Goal: Task Accomplishment & Management: Manage account settings

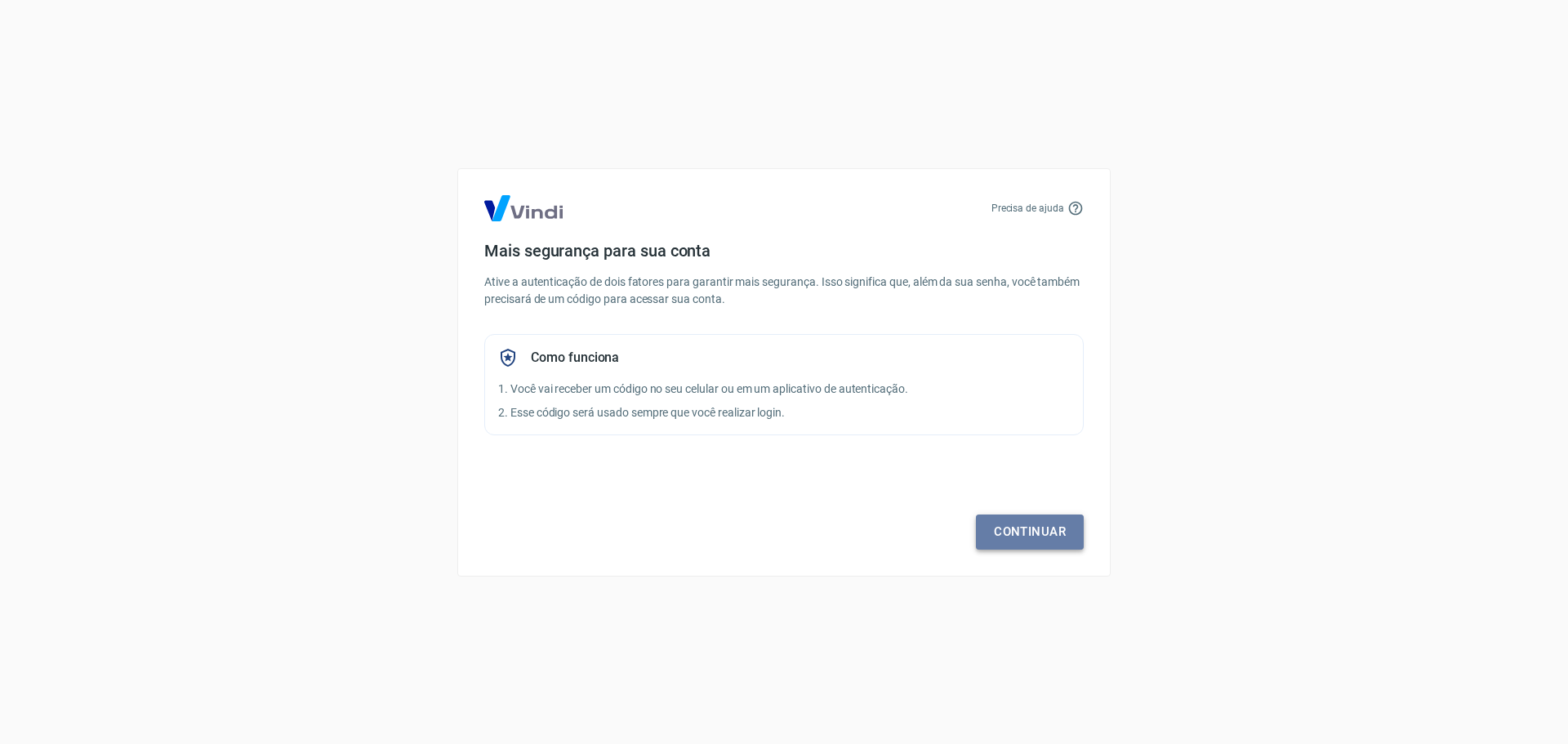
click at [1043, 531] on link "Continuar" at bounding box center [1030, 532] width 108 height 34
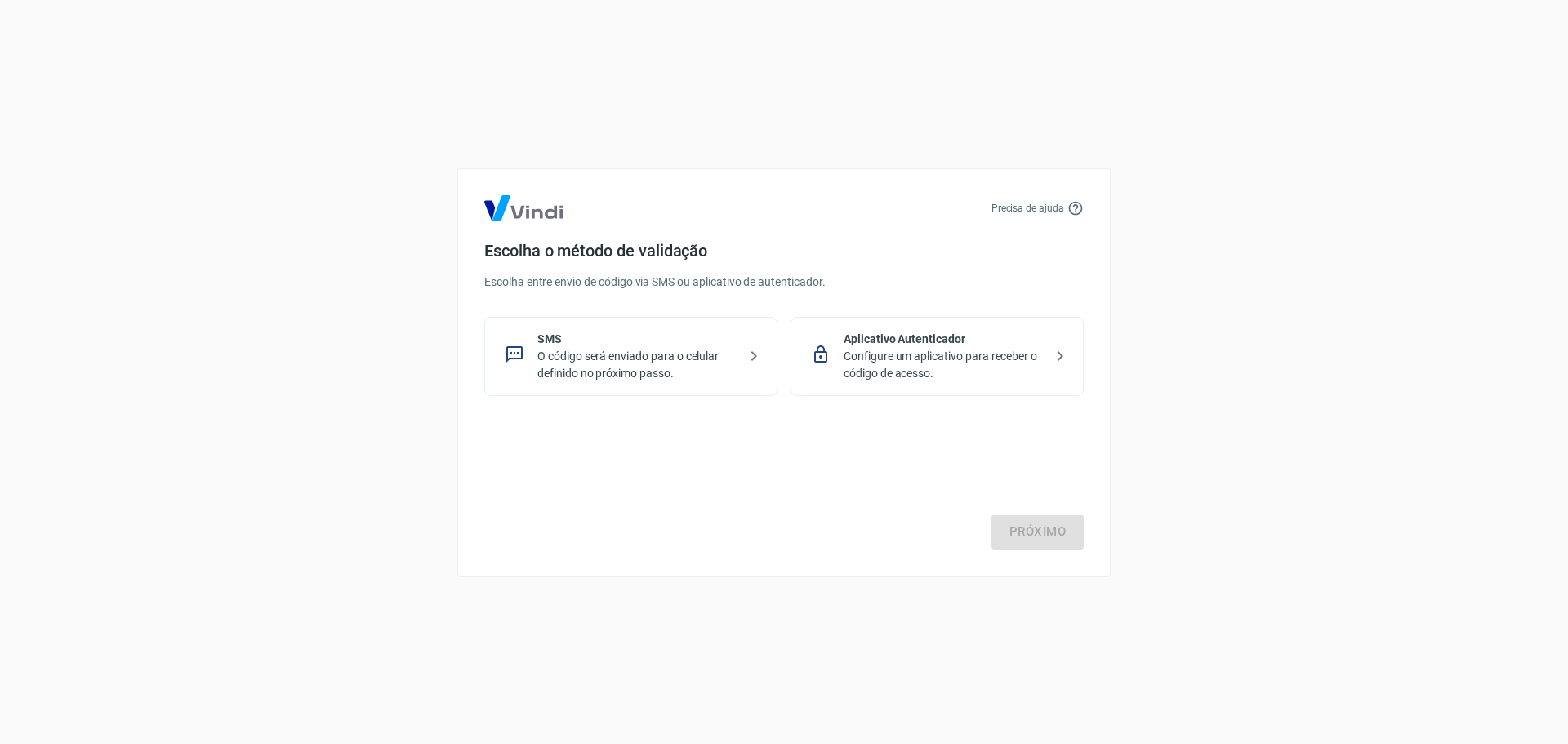
click at [624, 357] on p "O código será enviado para o celular definido no próximo passo." at bounding box center [638, 365] width 200 height 34
click at [1025, 538] on link "Próximo" at bounding box center [1037, 532] width 92 height 34
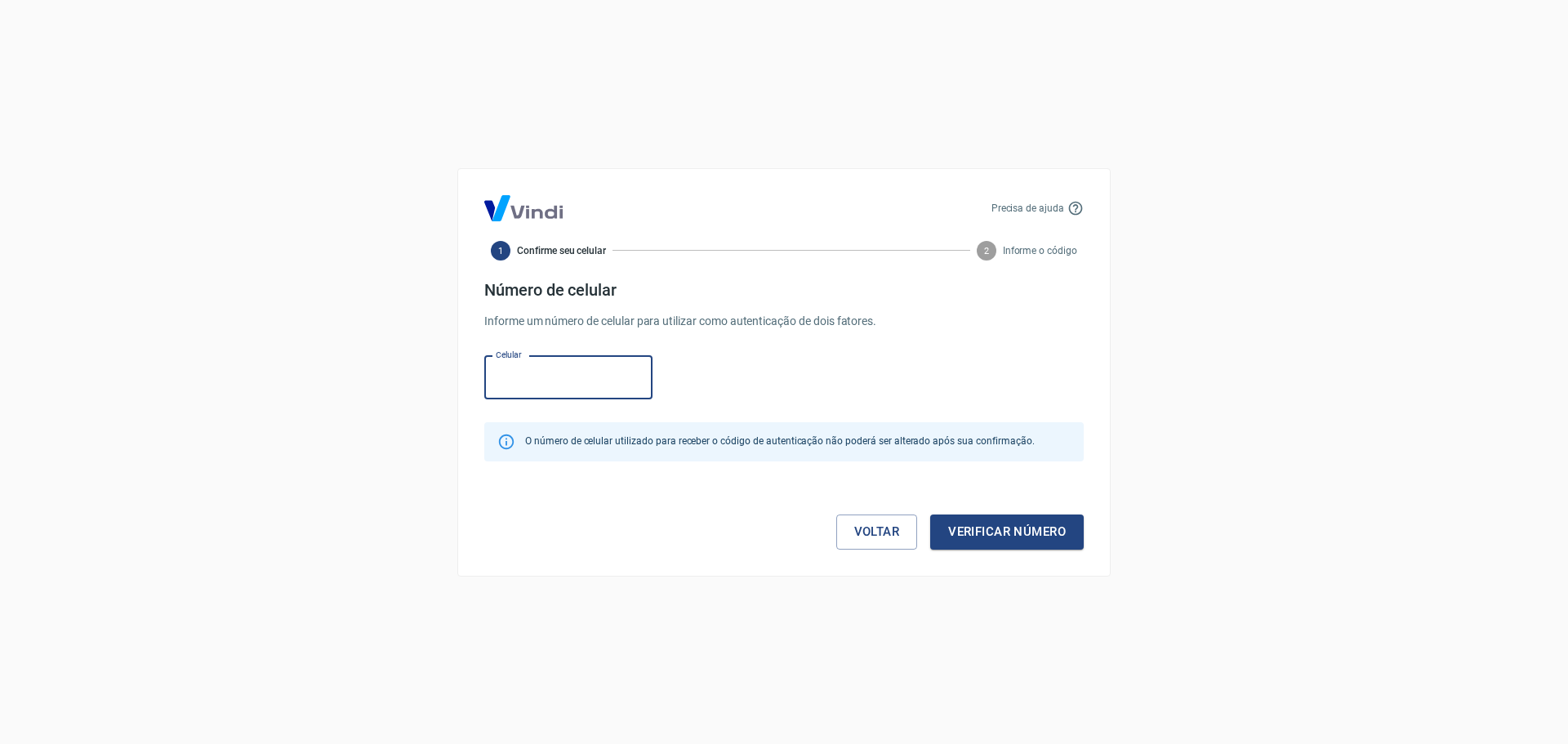
click at [538, 383] on input "Celular" at bounding box center [568, 377] width 168 height 43
click at [521, 392] on input "Celular" at bounding box center [568, 377] width 168 height 43
type input "[PHONE_NUMBER]"
click at [985, 525] on button "Verificar número" at bounding box center [1007, 532] width 153 height 34
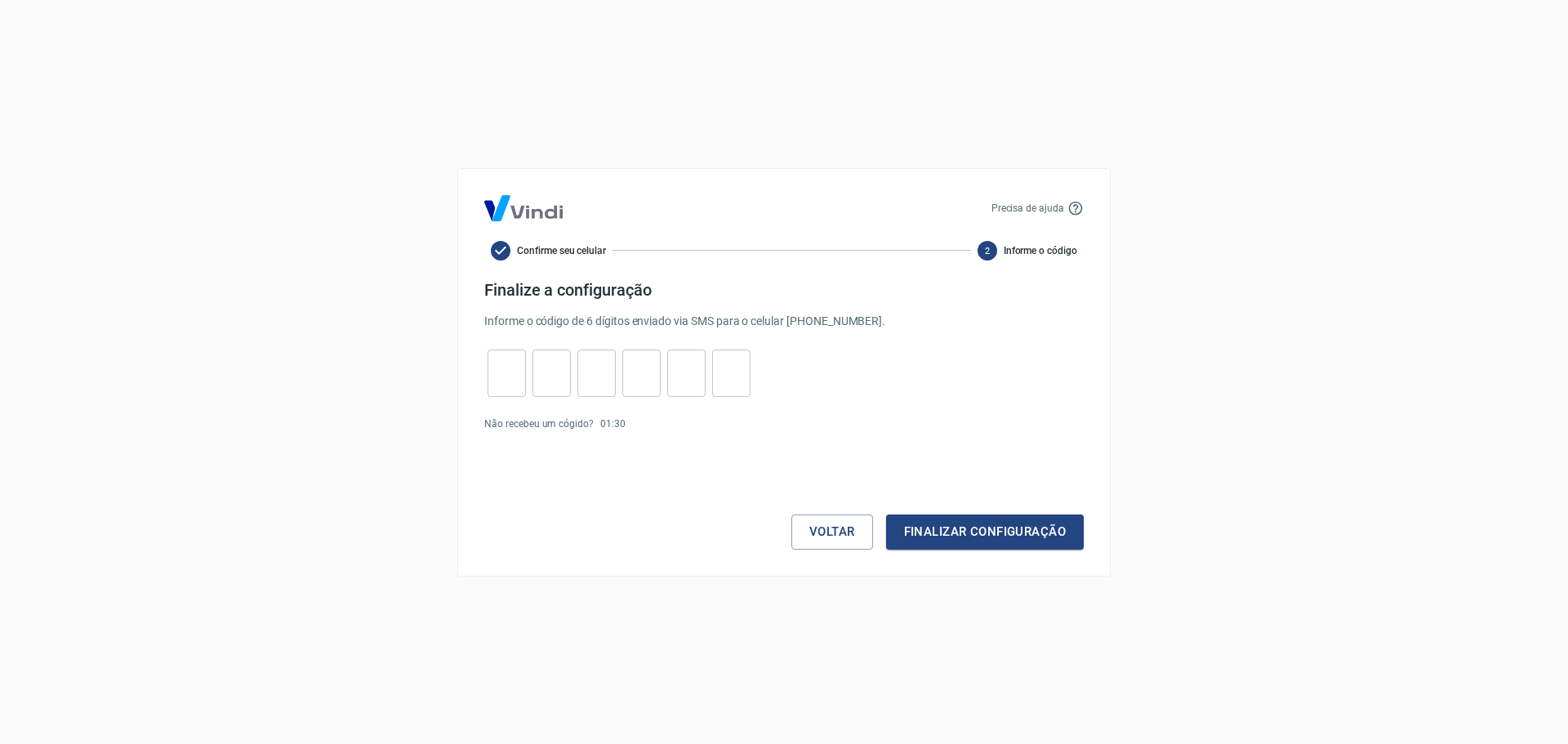
click at [494, 376] on input "tel" at bounding box center [506, 373] width 38 height 35
type input "7"
type input "1"
type input "2"
type input "9"
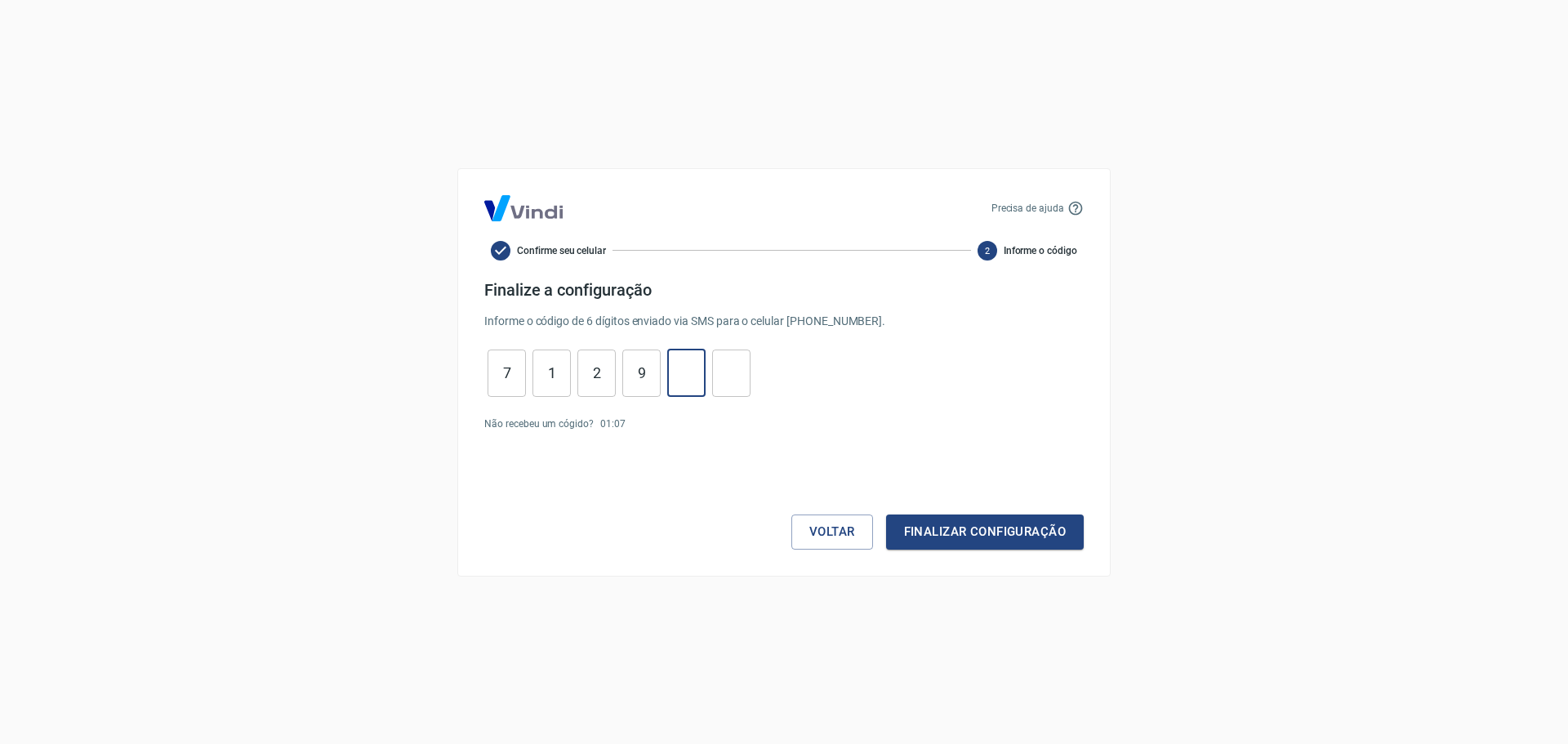
type input "3"
type input "1"
click at [983, 520] on button "Finalizar configuração" at bounding box center [984, 532] width 197 height 34
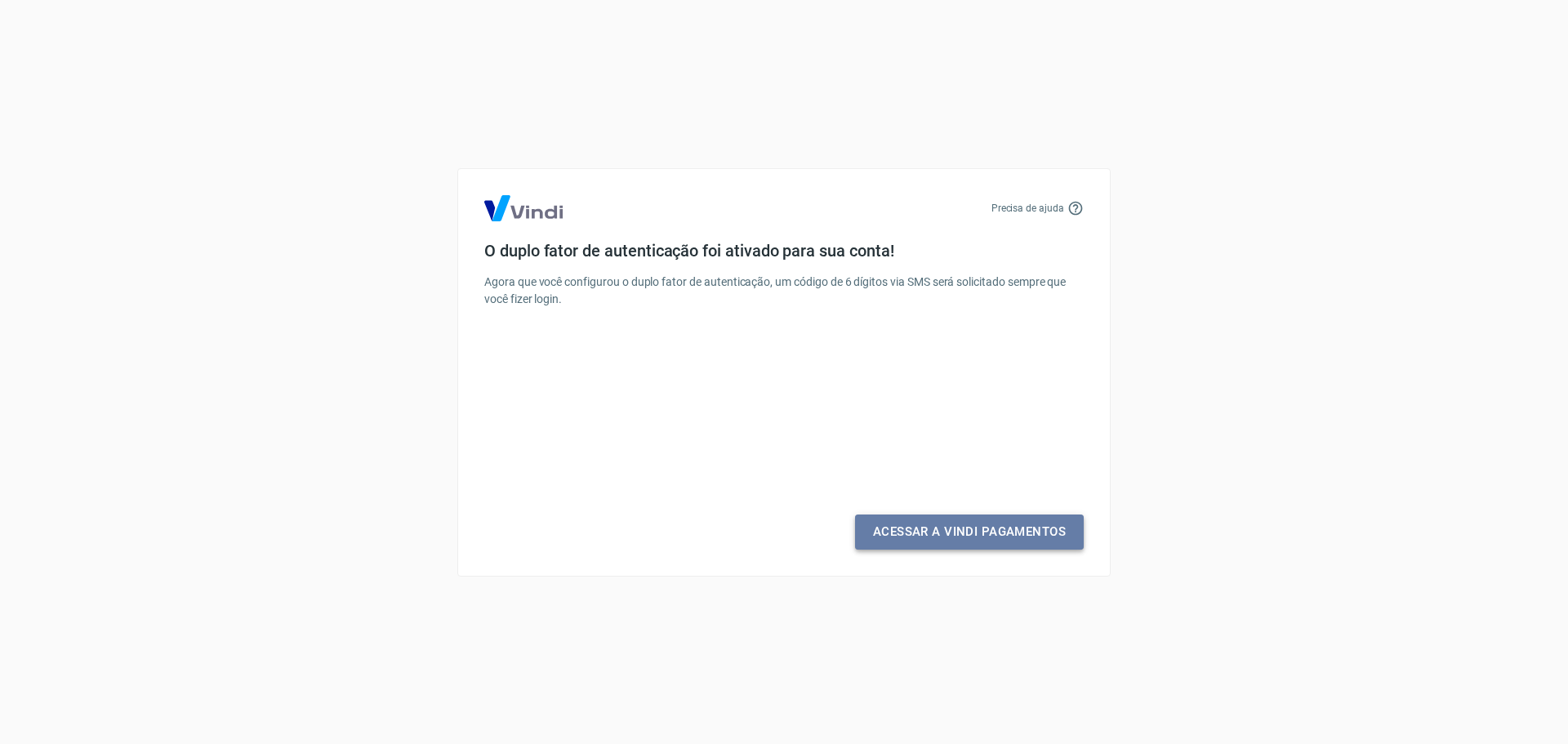
click at [972, 536] on link "Acessar a Vindi Pagamentos" at bounding box center [969, 532] width 229 height 34
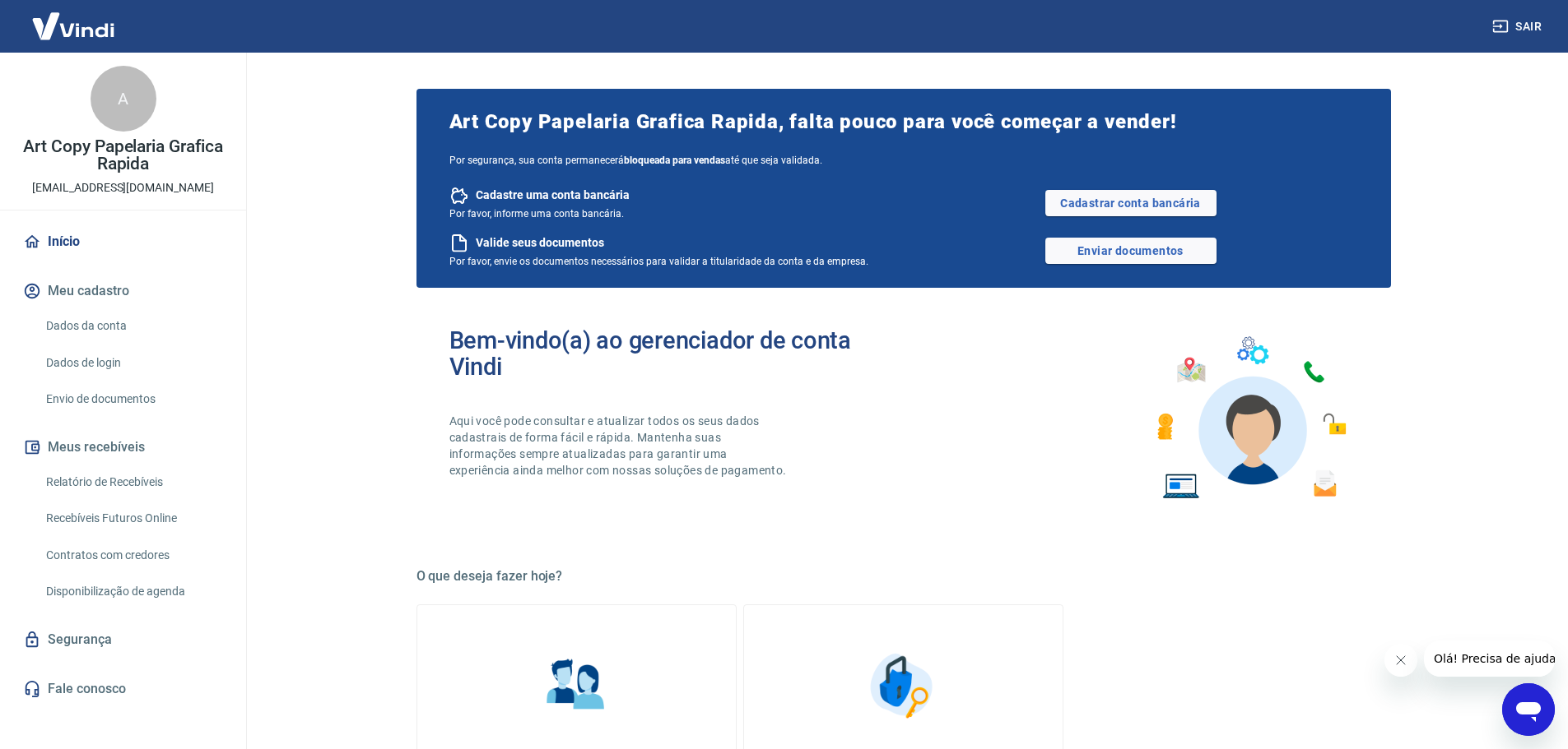
drag, startPoint x: 13, startPoint y: 183, endPoint x: 246, endPoint y: 181, distance: 233.0
click at [246, 181] on div "A Art Copy Papelaria Grafica Rapida [EMAIL_ADDRESS][DOMAIN_NAME] Início Meu cad…" at bounding box center [123, 401] width 246 height 697
copy p "[EMAIL_ADDRESS][DOMAIN_NAME]"
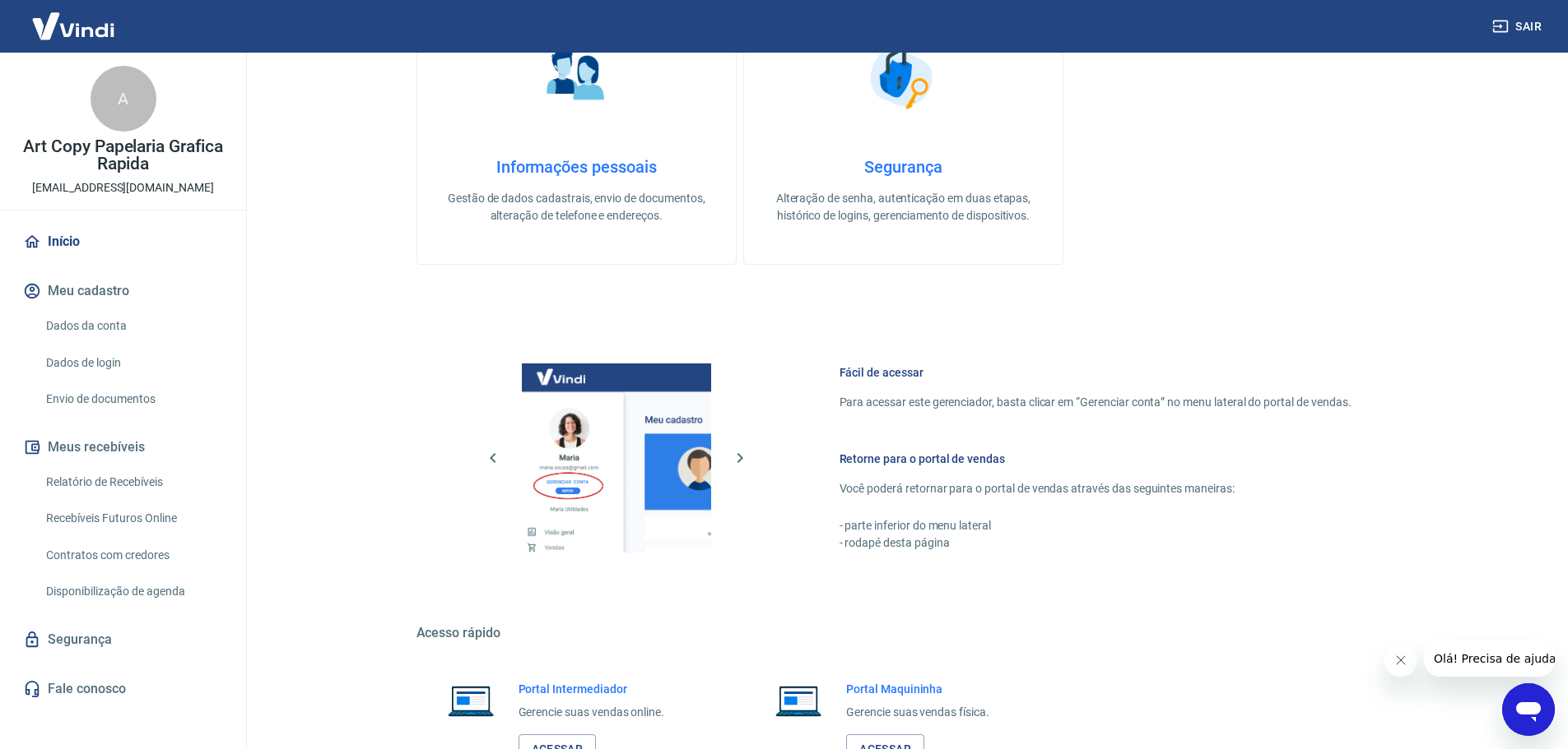
scroll to position [571, 0]
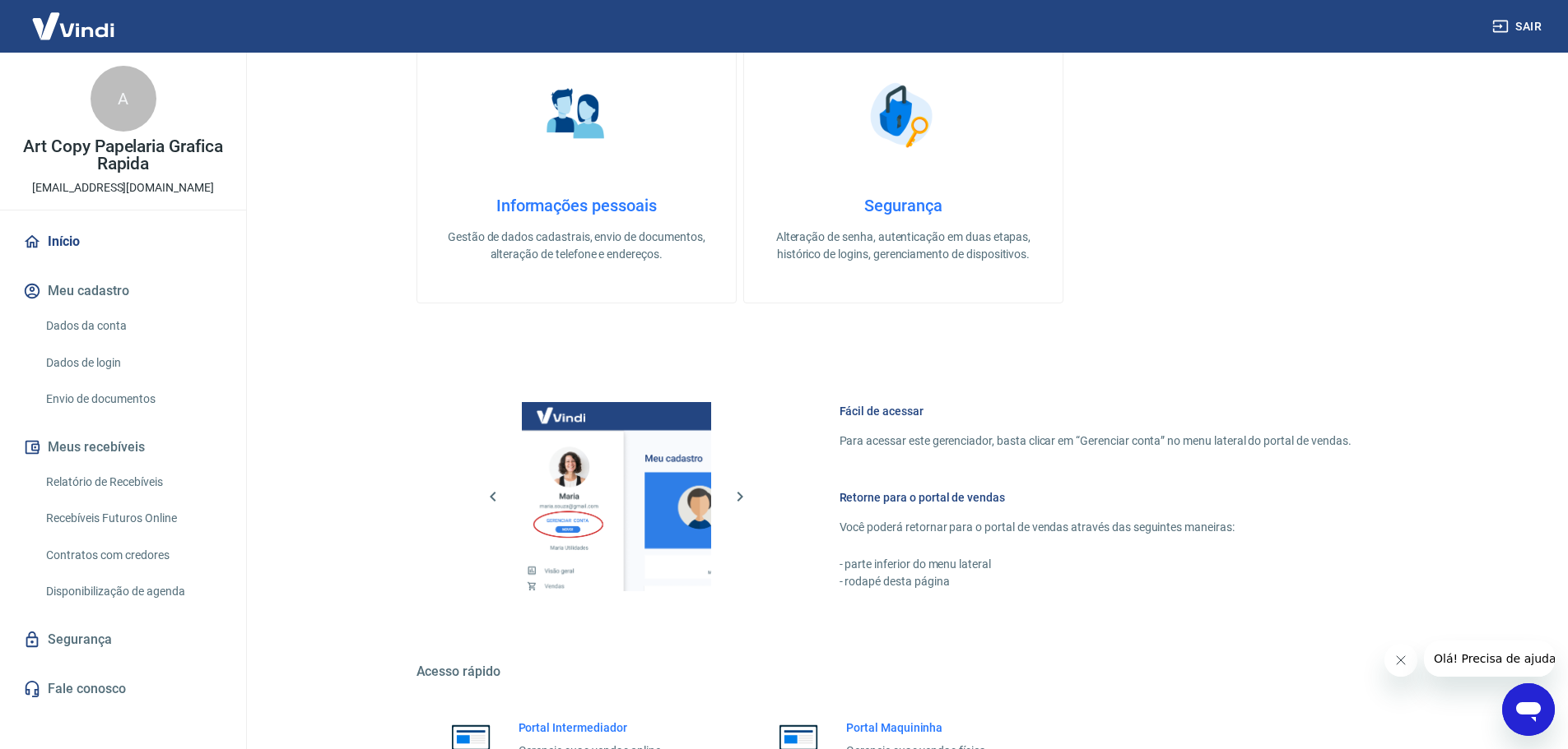
click at [85, 295] on button "Meu cadastro" at bounding box center [123, 291] width 207 height 37
click at [98, 327] on link "Dados da conta" at bounding box center [133, 327] width 187 height 34
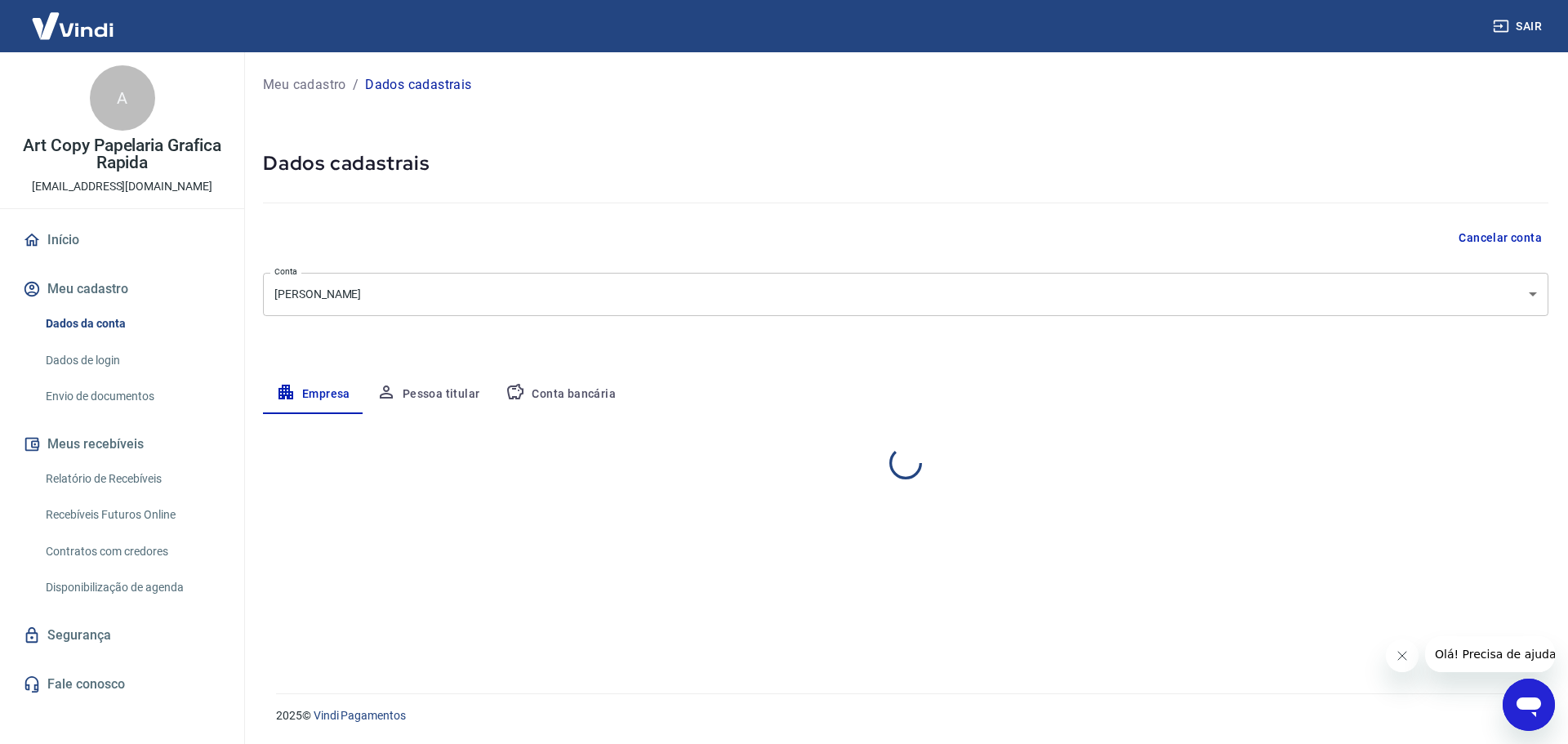
select select "AM"
select select "business"
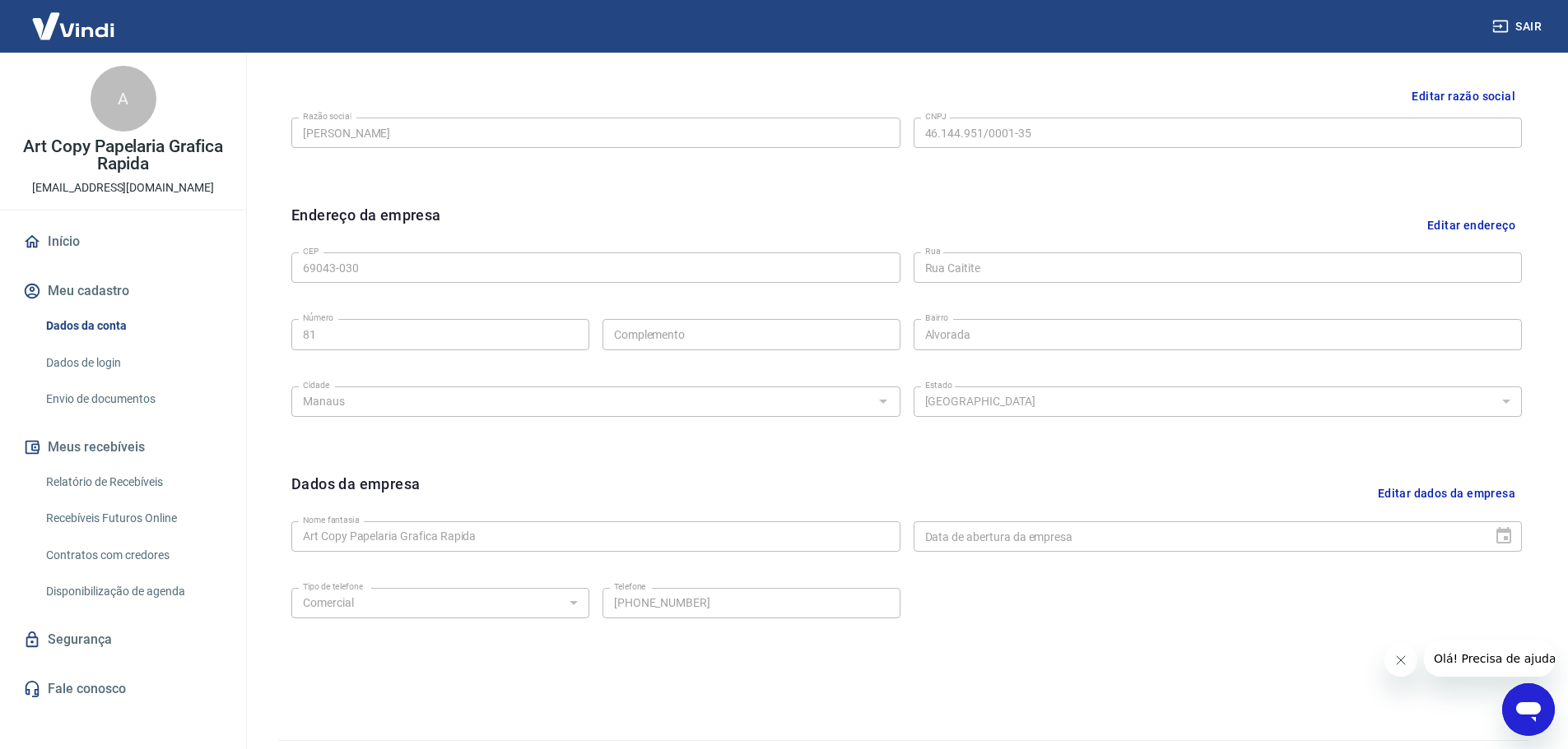
scroll to position [436, 0]
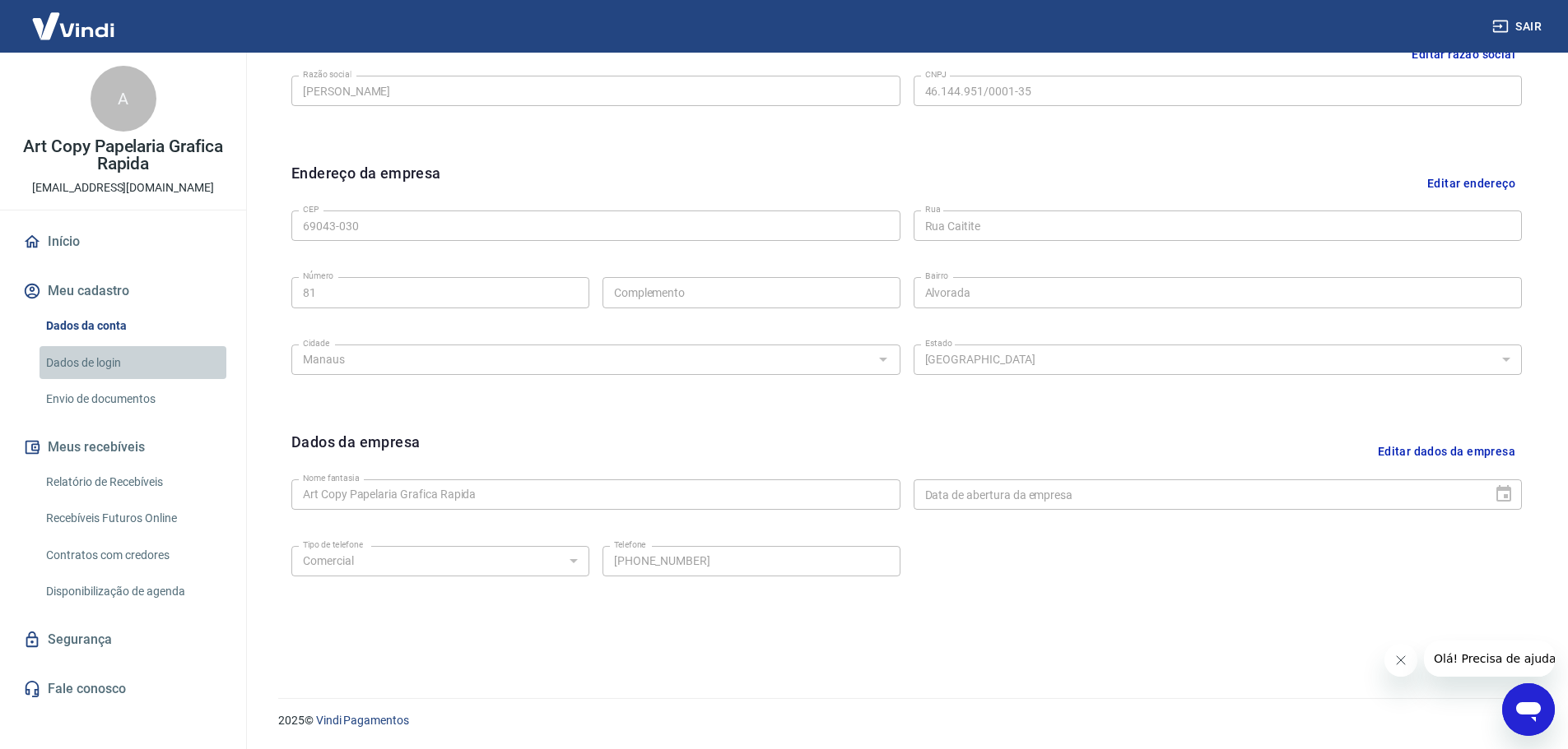
click at [98, 367] on link "Dados de login" at bounding box center [133, 363] width 187 height 34
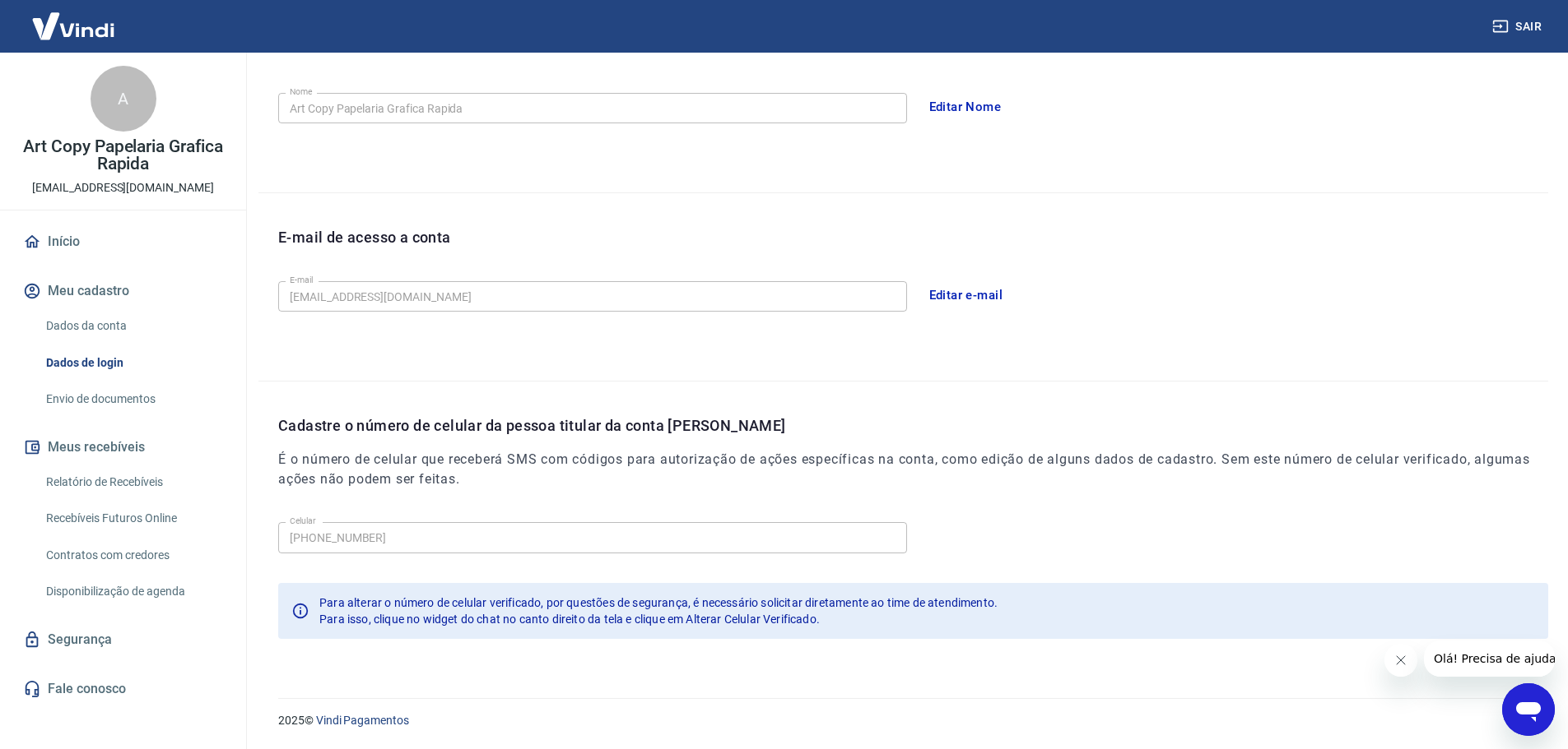
scroll to position [305, 0]
click at [94, 399] on link "Envio de documentos" at bounding box center [133, 400] width 187 height 34
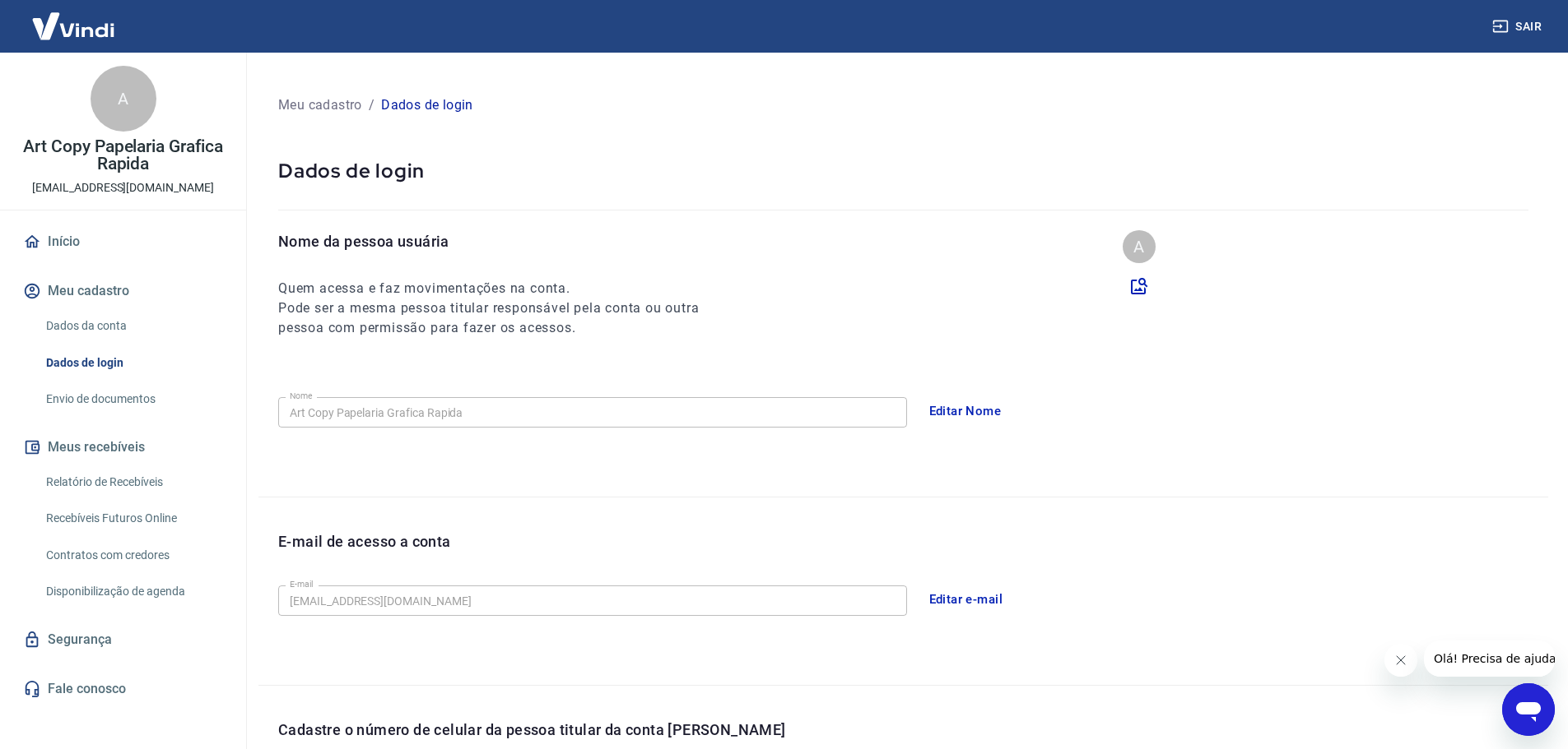
scroll to position [305, 0]
